Goal: Task Accomplishment & Management: Manage account settings

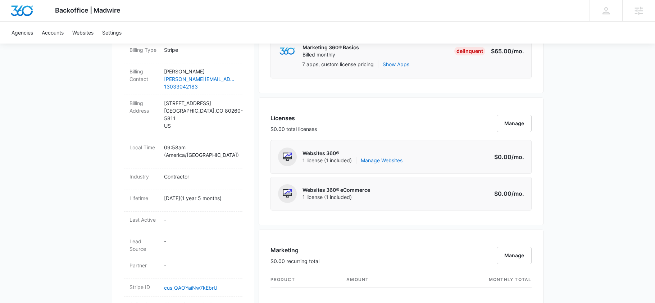
scroll to position [144, 0]
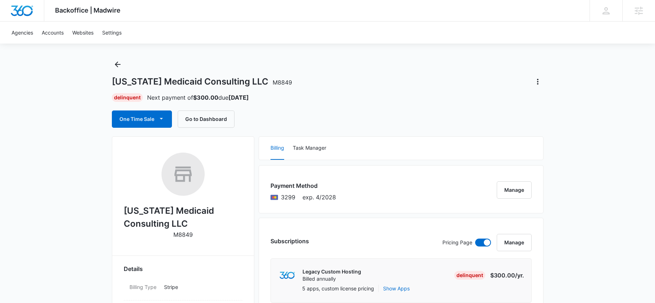
scroll to position [9, 0]
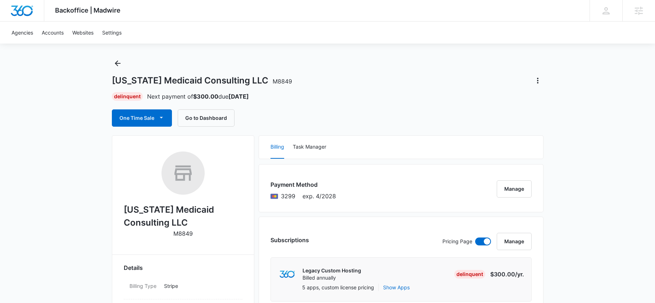
click at [280, 95] on div "Delinquent Next payment of $300.00 due Sep 24, 2026" at bounding box center [327, 96] width 431 height 9
click at [116, 67] on icon "Back" at bounding box center [117, 63] width 9 height 9
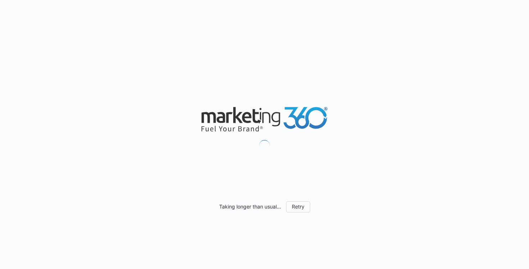
click at [145, 100] on div "Taking longer than usual... Retry" at bounding box center [264, 134] width 529 height 269
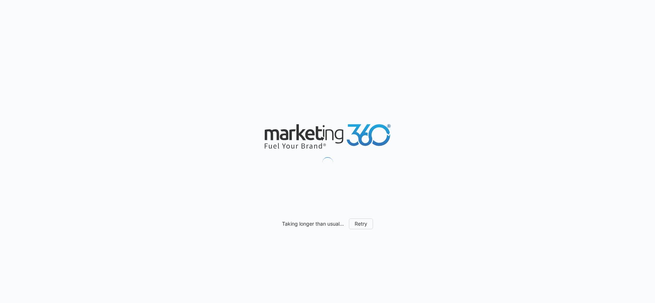
click at [211, 81] on div "Taking longer than usual... Retry" at bounding box center [327, 151] width 655 height 303
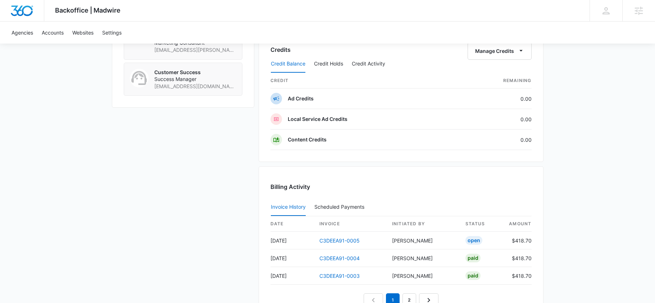
scroll to position [659, 0]
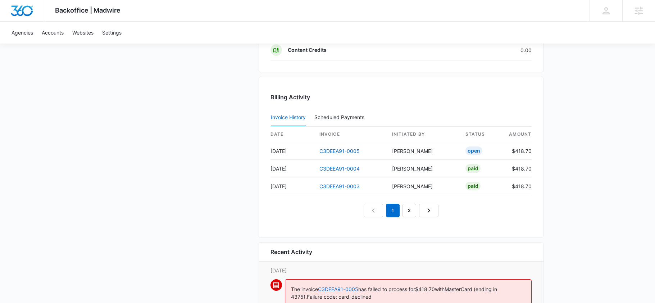
scroll to position [675, 0]
click at [408, 210] on link "2" at bounding box center [409, 212] width 14 height 14
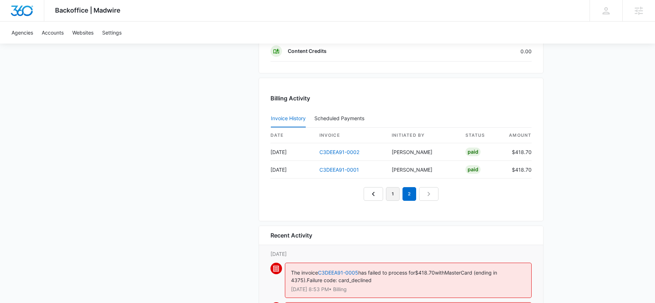
click at [394, 195] on link "1" at bounding box center [393, 194] width 14 height 14
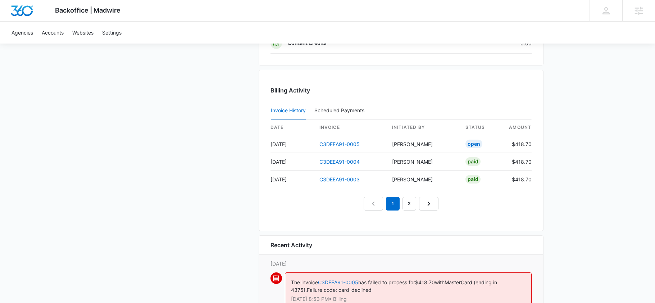
scroll to position [689, 0]
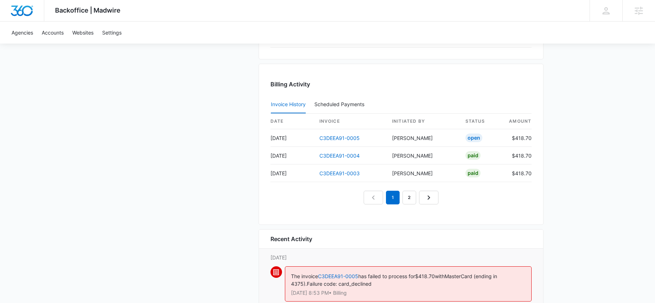
click at [413, 96] on div "Invoice History Scheduled Payments 0" at bounding box center [400, 105] width 261 height 18
click at [384, 101] on div "Invoice History Scheduled Payments 0" at bounding box center [400, 105] width 261 height 18
click at [414, 198] on link "2" at bounding box center [409, 198] width 14 height 14
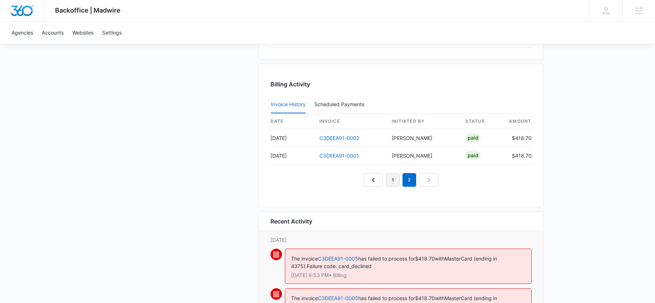
click at [393, 182] on link "1" at bounding box center [393, 180] width 14 height 14
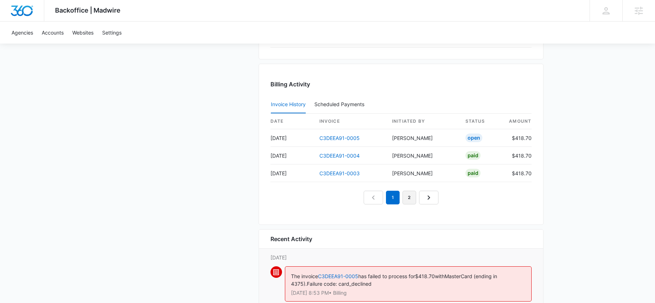
click at [405, 202] on link "2" at bounding box center [409, 198] width 14 height 14
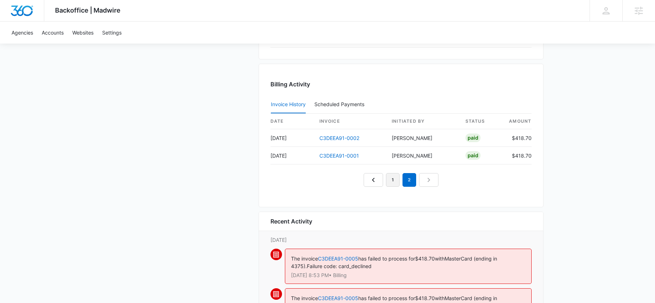
click at [390, 184] on link "1" at bounding box center [393, 180] width 14 height 14
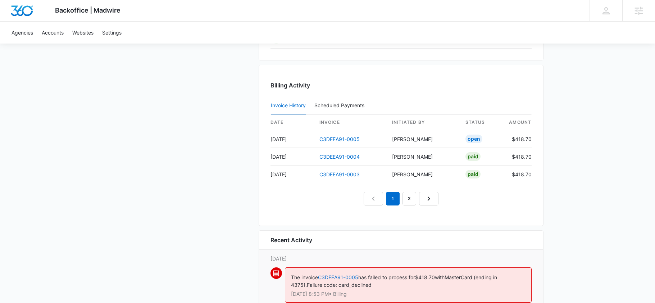
scroll to position [687, 0]
click at [406, 198] on link "2" at bounding box center [409, 199] width 14 height 14
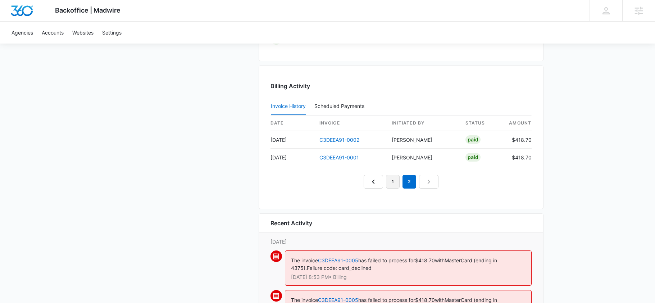
click at [389, 185] on link "1" at bounding box center [393, 182] width 14 height 14
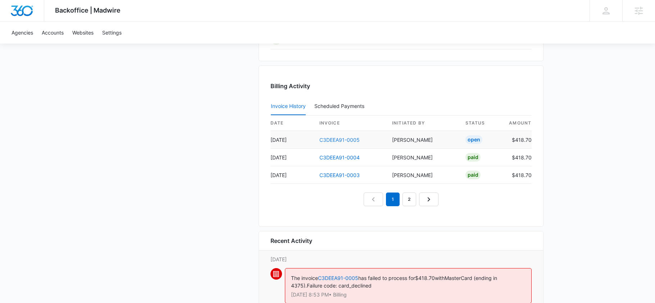
click at [342, 138] on link "C3DEEA91-0005" at bounding box center [339, 140] width 40 height 6
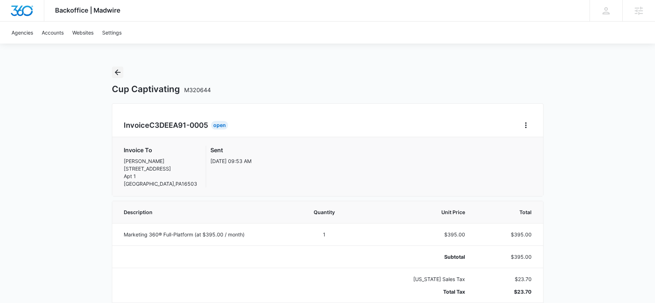
click at [116, 68] on icon "Back" at bounding box center [117, 72] width 9 height 9
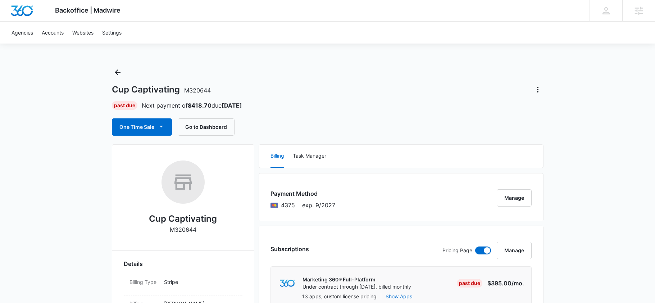
click at [287, 99] on div "Cup Captivating M320644 Past Due Next payment of $418.70 due Nov 4 One Time Sal…" at bounding box center [327, 101] width 431 height 69
click at [287, 110] on div "Cup Captivating M320644 Past Due Next payment of $418.70 due Nov 4 One Time Sal…" at bounding box center [327, 101] width 431 height 69
click at [270, 123] on div "One Time Sale Go to Dashboard" at bounding box center [327, 126] width 431 height 17
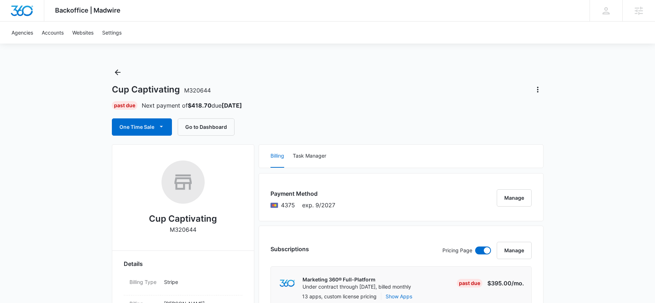
click at [273, 129] on div "One Time Sale Go to Dashboard" at bounding box center [327, 126] width 431 height 17
click at [296, 129] on div "One Time Sale Go to Dashboard" at bounding box center [327, 126] width 431 height 17
click at [287, 113] on div "Cup Captivating M320644 Past Due Next payment of $418.70 due Nov 4 One Time Sal…" at bounding box center [327, 101] width 431 height 69
click at [268, 104] on div "Past Due Next payment of $418.70 due Nov 4" at bounding box center [327, 105] width 431 height 9
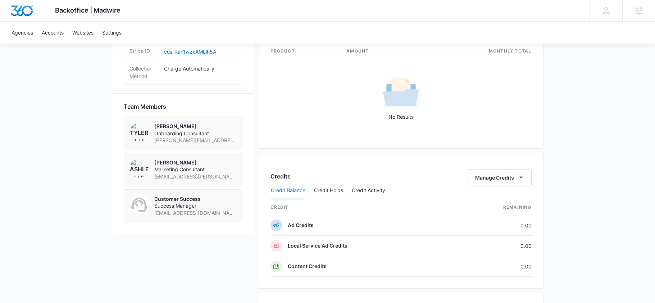
scroll to position [617, 0]
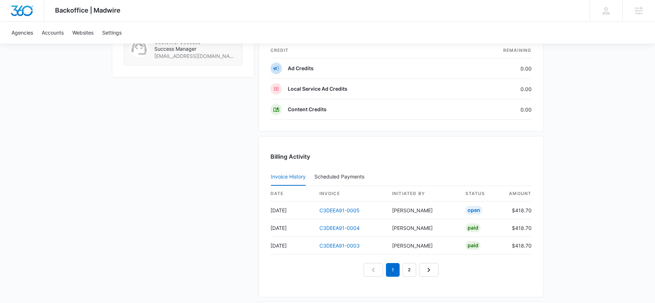
click at [255, 166] on div "Cup Captivating M320644 Details Billing Type Stripe Billing Contact Kathy Wykof…" at bounding box center [327, 31] width 431 height 1009
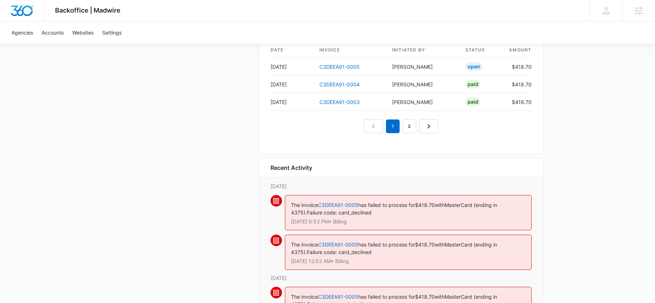
scroll to position [731, 0]
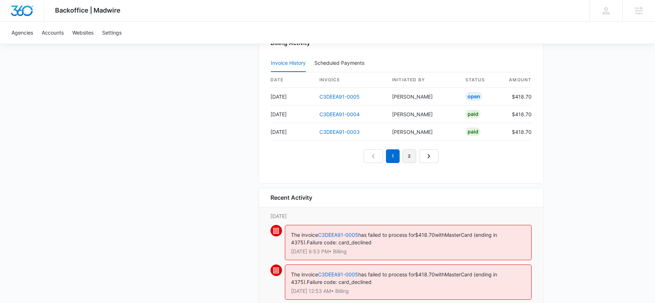
click at [406, 154] on link "2" at bounding box center [409, 156] width 14 height 14
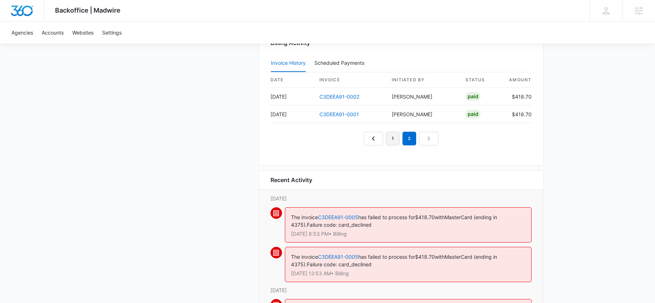
click at [390, 141] on link "1" at bounding box center [393, 139] width 14 height 14
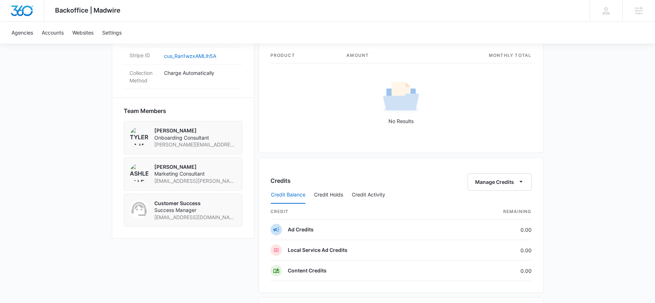
scroll to position [243, 0]
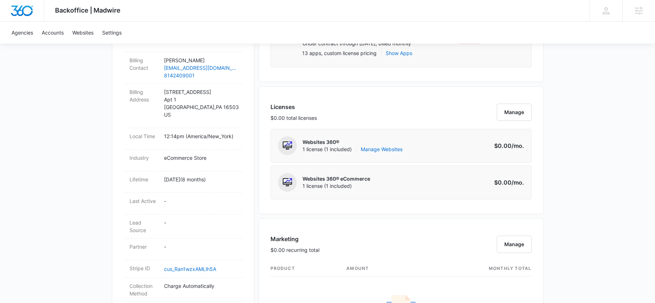
click at [265, 148] on div "Licenses $0.00 total licenses Manage Websites 360® 1 license (1 included) Manag…" at bounding box center [401, 150] width 285 height 128
click at [263, 140] on div "Licenses $0.00 total licenses Manage Websites 360® 1 license (1 included) Manag…" at bounding box center [401, 150] width 285 height 128
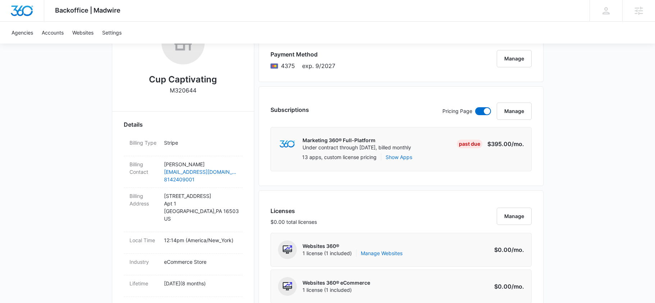
scroll to position [45, 0]
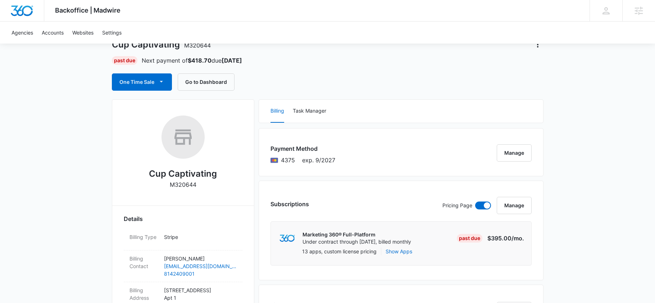
click at [263, 132] on div "Payment Method 4375 exp. 9/2027 Manage" at bounding box center [401, 152] width 285 height 48
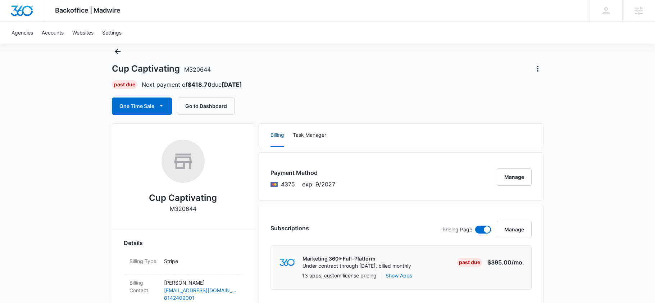
scroll to position [22, 0]
click at [263, 128] on div "Billing Task Manager" at bounding box center [401, 134] width 284 height 23
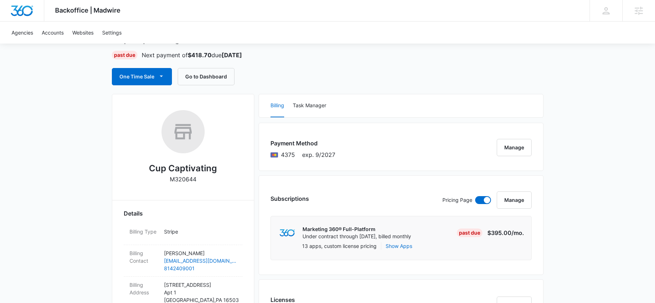
click at [263, 128] on div "Payment Method 4375 exp. 9/2027 Manage" at bounding box center [401, 147] width 285 height 48
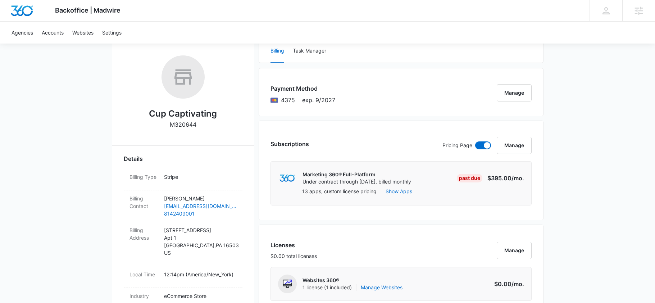
scroll to position [102, 0]
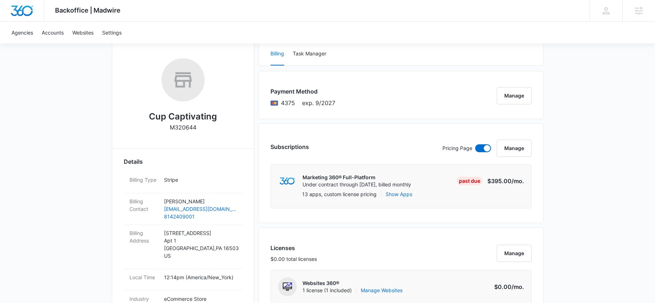
click at [263, 128] on div "Subscriptions Pricing Page Manage Marketing 360® Full-Platform Under contract t…" at bounding box center [401, 173] width 285 height 100
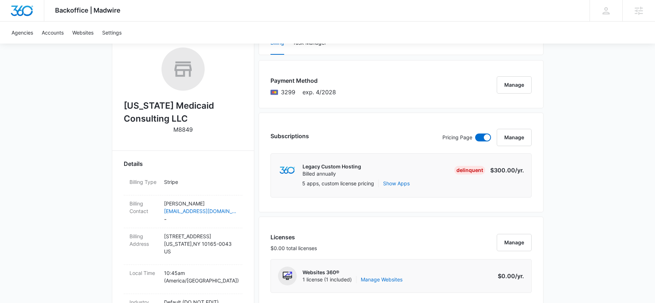
scroll to position [535, 0]
